Goal: Navigation & Orientation: Go to known website

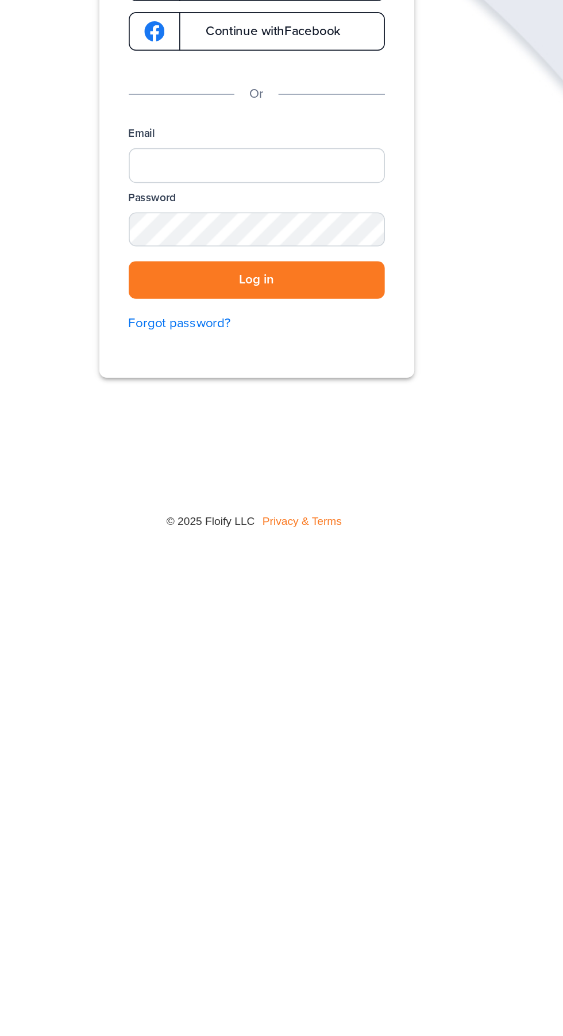
scroll to position [3, 0]
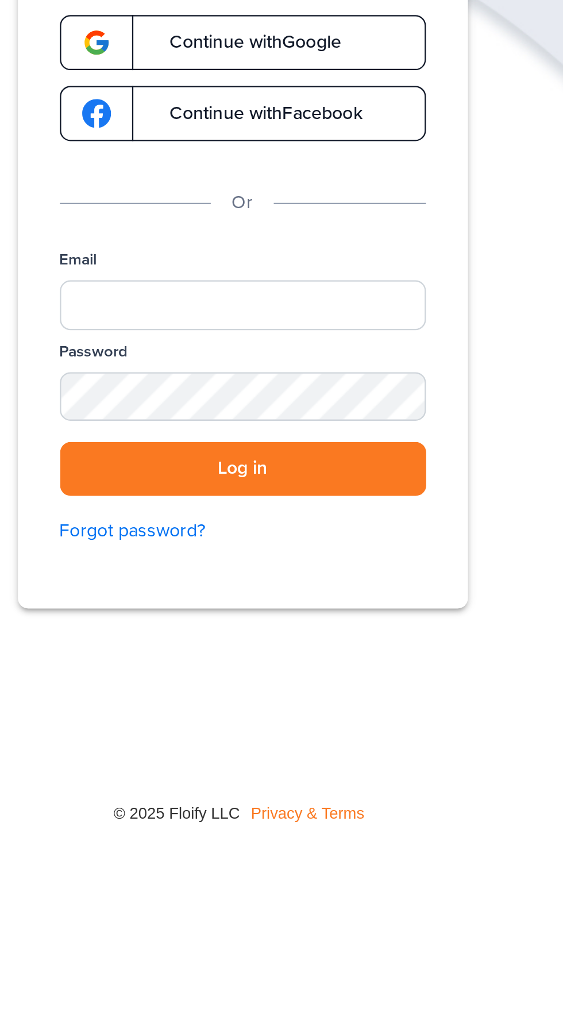
click at [328, 133] on link "Continue with Google" at bounding box center [282, 137] width 160 height 24
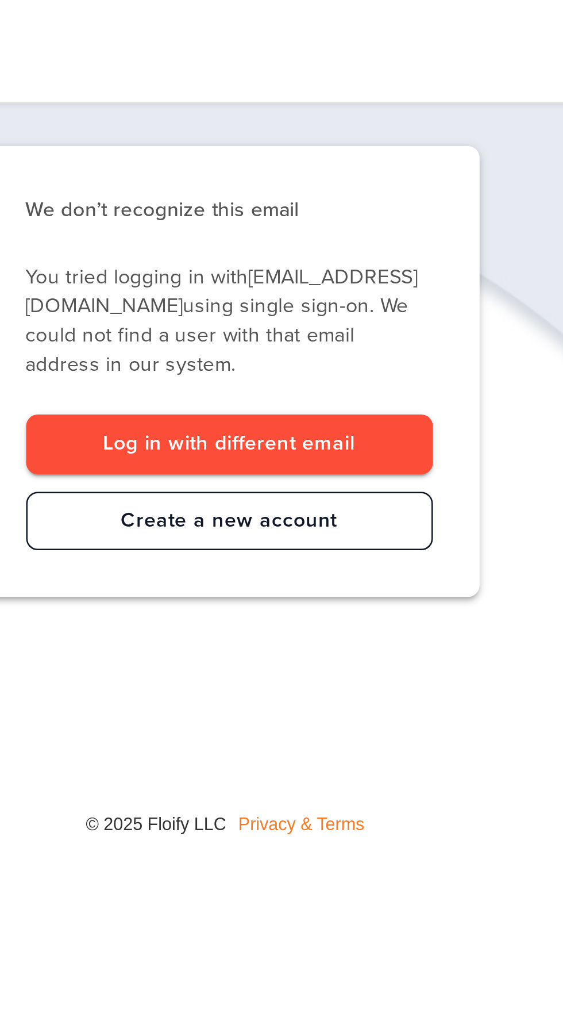
click at [317, 186] on link "Log in with different email" at bounding box center [282, 187] width 160 height 24
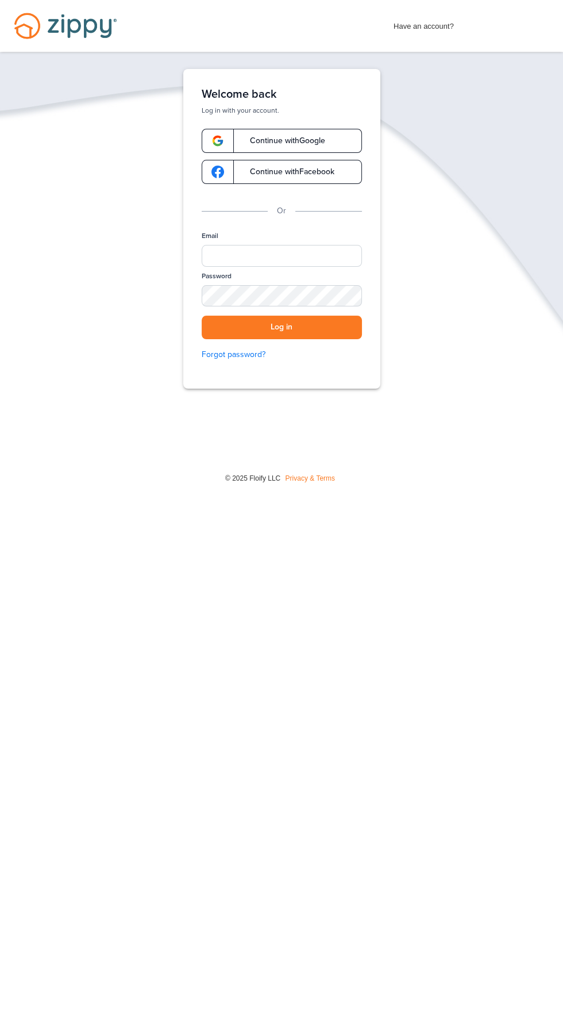
click at [332, 132] on link "Continue with Google" at bounding box center [282, 141] width 160 height 24
